Goal: Task Accomplishment & Management: Use online tool/utility

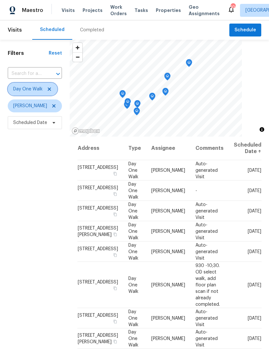
click at [48, 89] on icon at bounding box center [49, 88] width 3 height 3
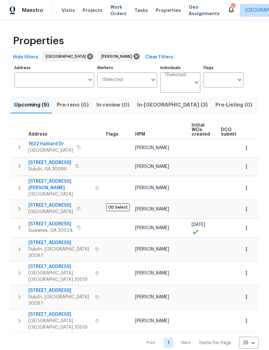
click at [155, 103] on span "In-reno (3)" at bounding box center [172, 104] width 71 height 9
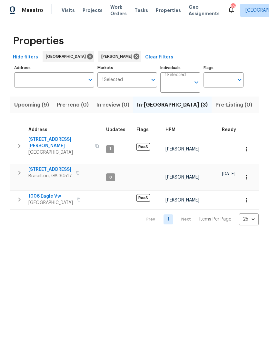
click at [38, 142] on span "5028 Nichols Dr" at bounding box center [59, 142] width 63 height 13
click at [52, 193] on span "1006 Eagle Vw" at bounding box center [50, 196] width 45 height 6
click at [58, 166] on span "9036 Lexington Ct" at bounding box center [50, 169] width 44 height 6
click at [260, 104] on span "Listed (10)" at bounding box center [273, 104] width 27 height 9
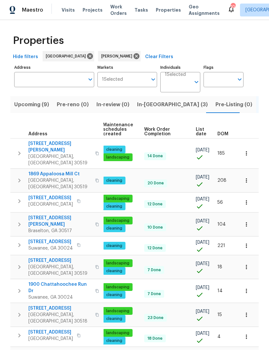
scroll to position [0, 83]
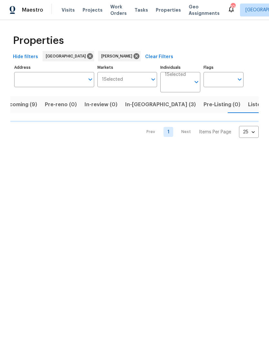
scroll to position [0, 13]
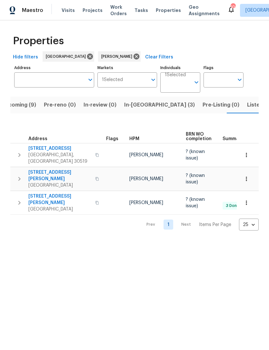
click at [43, 193] on span "2491 Emma Way" at bounding box center [59, 199] width 63 height 13
click at [45, 193] on span "2491 Emma Way" at bounding box center [59, 199] width 63 height 13
click at [38, 169] on span "2997 Burton Cir" at bounding box center [59, 175] width 63 height 13
click at [55, 149] on span "3519 Cast Palm Dr" at bounding box center [59, 148] width 63 height 6
click at [247, 103] on span "Listed (10)" at bounding box center [260, 104] width 27 height 9
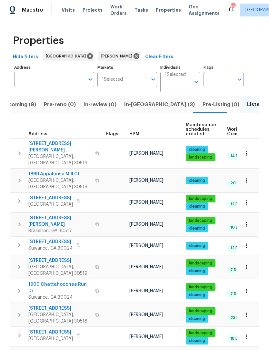
click at [54, 349] on span "[STREET_ADDRESS][PERSON_NAME]" at bounding box center [59, 355] width 63 height 13
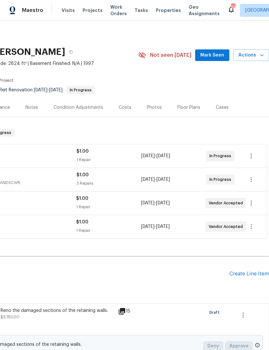
scroll to position [0, 96]
click at [220, 55] on span "Mark Seen" at bounding box center [212, 55] width 24 height 8
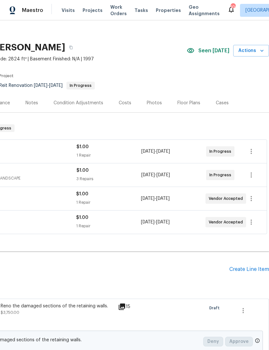
scroll to position [5, 96]
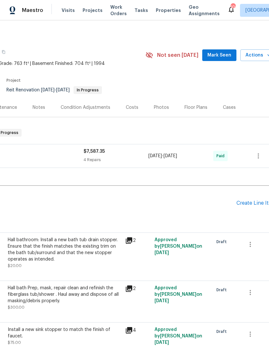
scroll to position [0, 94]
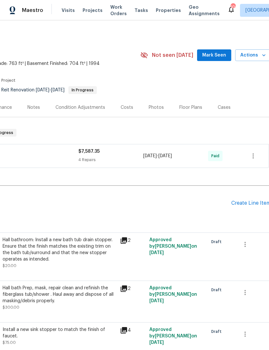
click at [222, 56] on span "Mark Seen" at bounding box center [214, 55] width 24 height 8
click at [220, 56] on span "Seen [DATE]" at bounding box center [215, 55] width 31 height 6
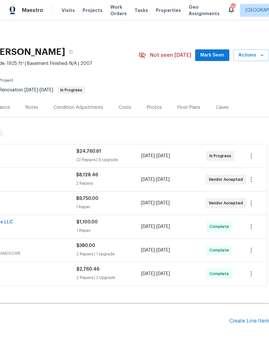
scroll to position [0, 96]
click at [220, 54] on span "Mark Seen" at bounding box center [212, 55] width 24 height 8
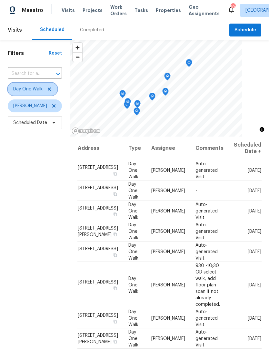
click at [52, 89] on icon at bounding box center [49, 88] width 5 height 5
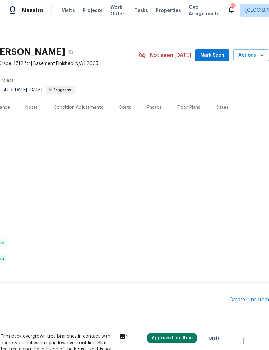
scroll to position [0, 96]
click at [222, 53] on span "Mark Seen" at bounding box center [212, 55] width 24 height 8
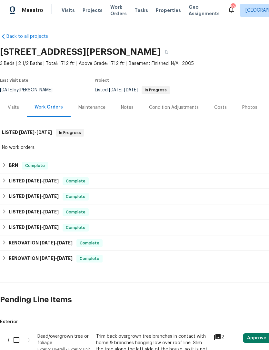
scroll to position [0, 0]
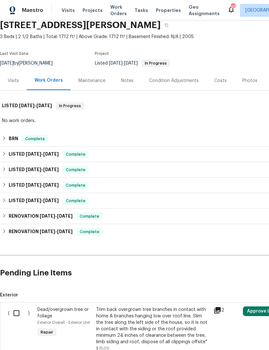
scroll to position [38, -1]
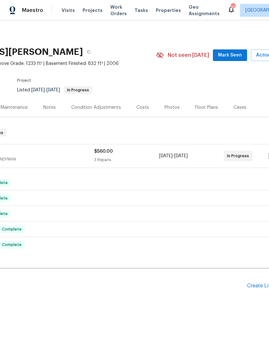
scroll to position [0, 76]
click at [232, 57] on span "Mark Seen" at bounding box center [231, 55] width 24 height 8
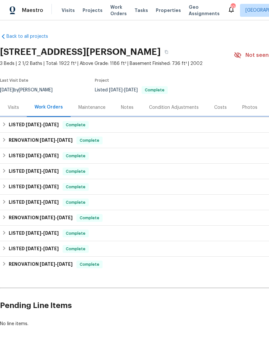
click at [11, 127] on h6 "LISTED 9/22/25 - 9/24/25" at bounding box center [34, 125] width 50 height 8
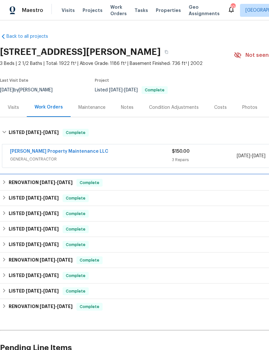
click at [11, 181] on h6 "RENOVATION 9/8/25 - 9/19/25" at bounding box center [41, 183] width 64 height 8
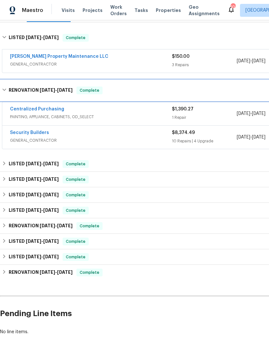
scroll to position [96, 0]
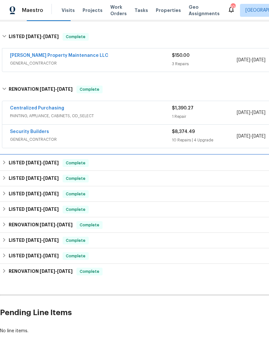
click at [9, 159] on h6 "LISTED 8/27/25 - 9/6/25" at bounding box center [34, 163] width 50 height 8
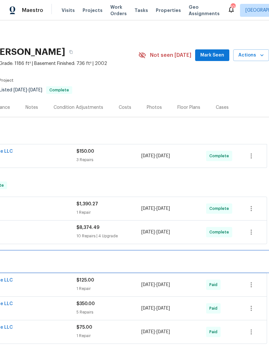
scroll to position [0, 96]
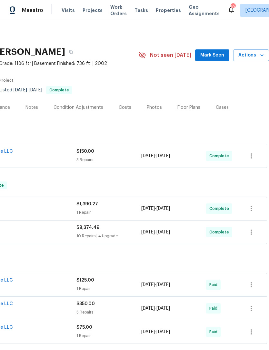
click at [218, 56] on span "Mark Seen" at bounding box center [212, 55] width 24 height 8
click at [223, 56] on span "Mark Seen" at bounding box center [212, 55] width 24 height 8
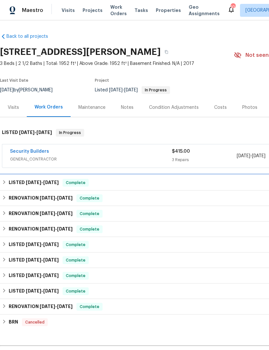
click at [12, 183] on h6 "LISTED [DATE] - [DATE]" at bounding box center [34, 183] width 50 height 8
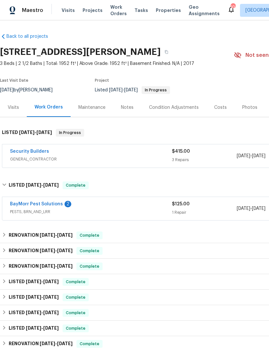
click at [51, 205] on link "BayMorr Pest Solutions" at bounding box center [36, 204] width 53 height 5
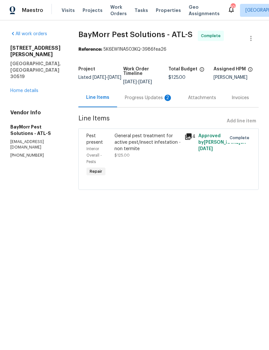
click at [156, 94] on div "Progress Updates 2" at bounding box center [148, 97] width 63 height 19
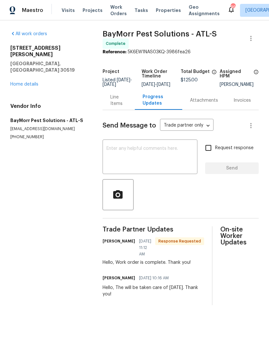
click at [32, 82] on link "Home details" at bounding box center [24, 84] width 28 height 5
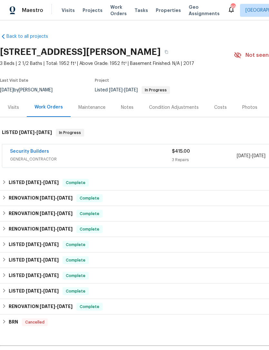
click at [34, 152] on link "Security Builders" at bounding box center [29, 151] width 39 height 5
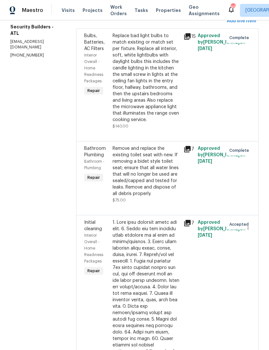
scroll to position [97, 0]
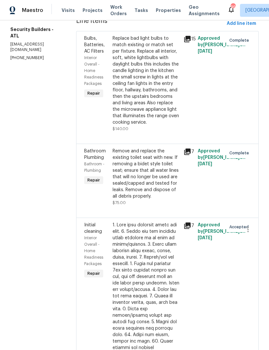
click at [85, 258] on div "All work orders [STREET_ADDRESS][PERSON_NAME] Home details Vendor Info Security…" at bounding box center [134, 245] width 269 height 645
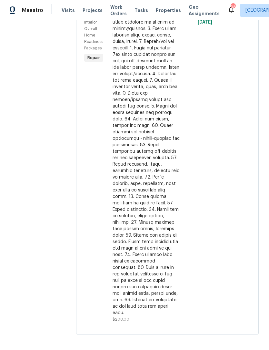
scroll to position [313, 0]
